Goal: Navigation & Orientation: Find specific page/section

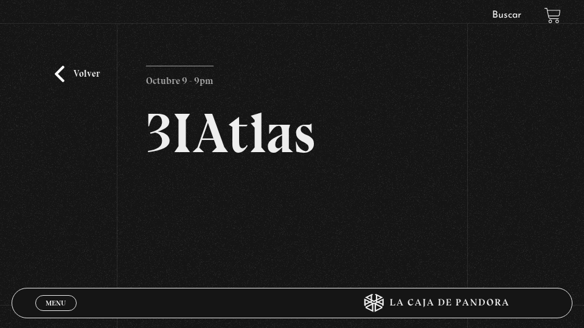
scroll to position [10, 0]
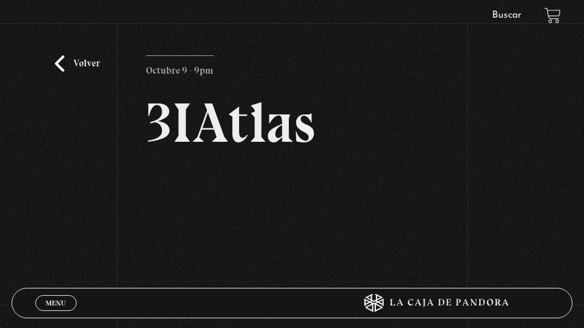
click at [60, 300] on span "Menu" at bounding box center [56, 302] width 20 height 7
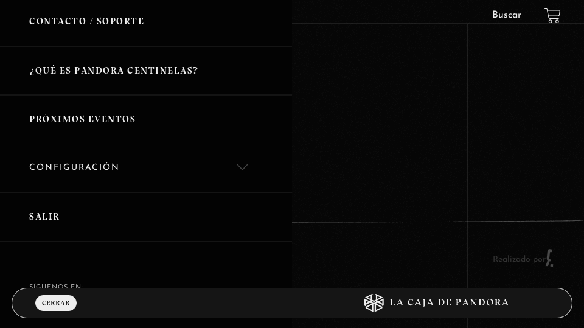
scroll to position [367, 0]
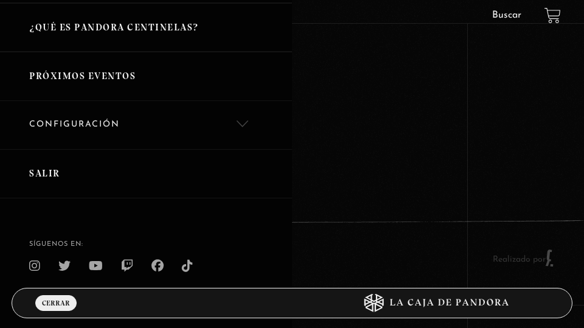
click at [55, 170] on link "Salir" at bounding box center [146, 173] width 292 height 49
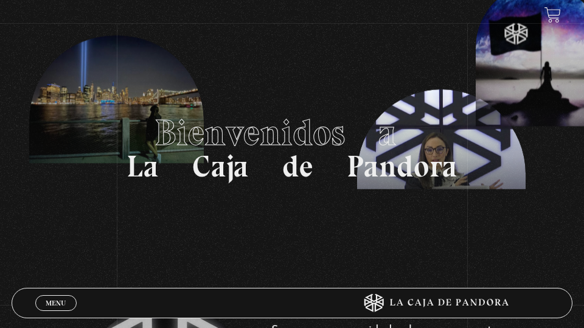
scroll to position [23, 0]
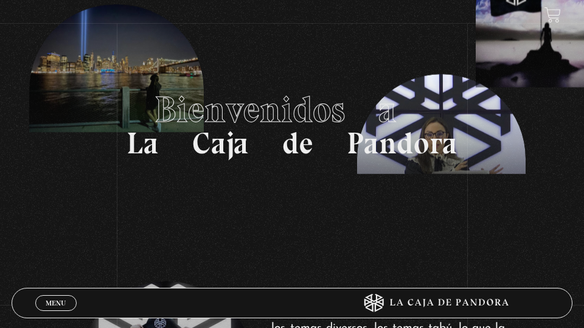
click at [55, 299] on span "Menu" at bounding box center [56, 302] width 20 height 7
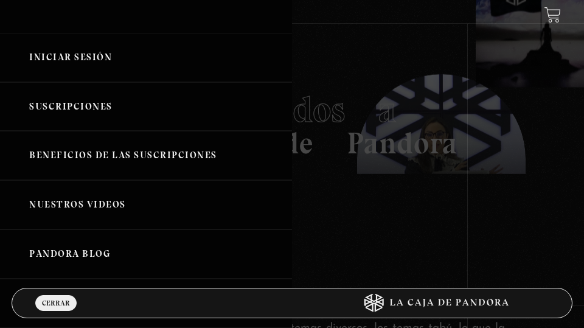
click at [55, 299] on span "Cerrar" at bounding box center [56, 302] width 28 height 7
